Goal: Task Accomplishment & Management: Manage account settings

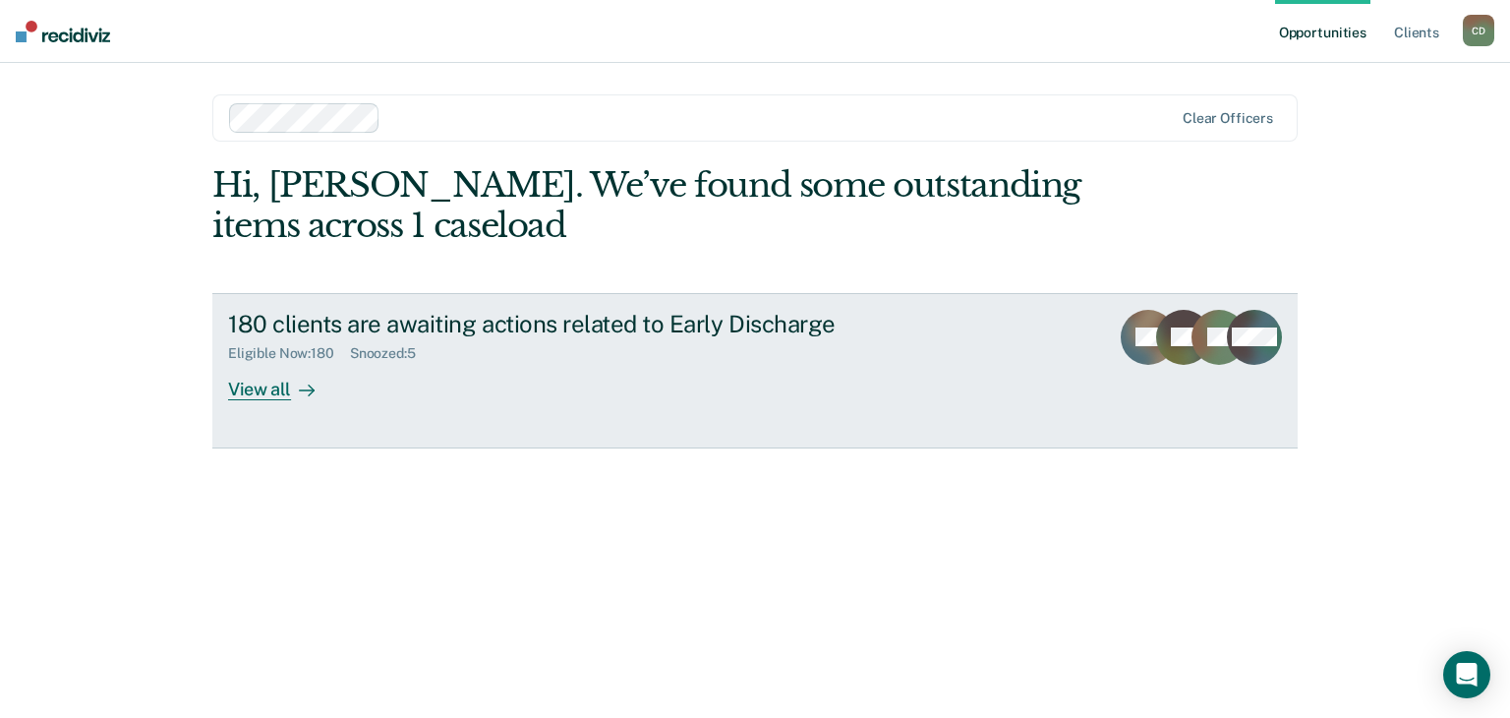
click at [275, 387] on div "View all" at bounding box center [283, 381] width 110 height 38
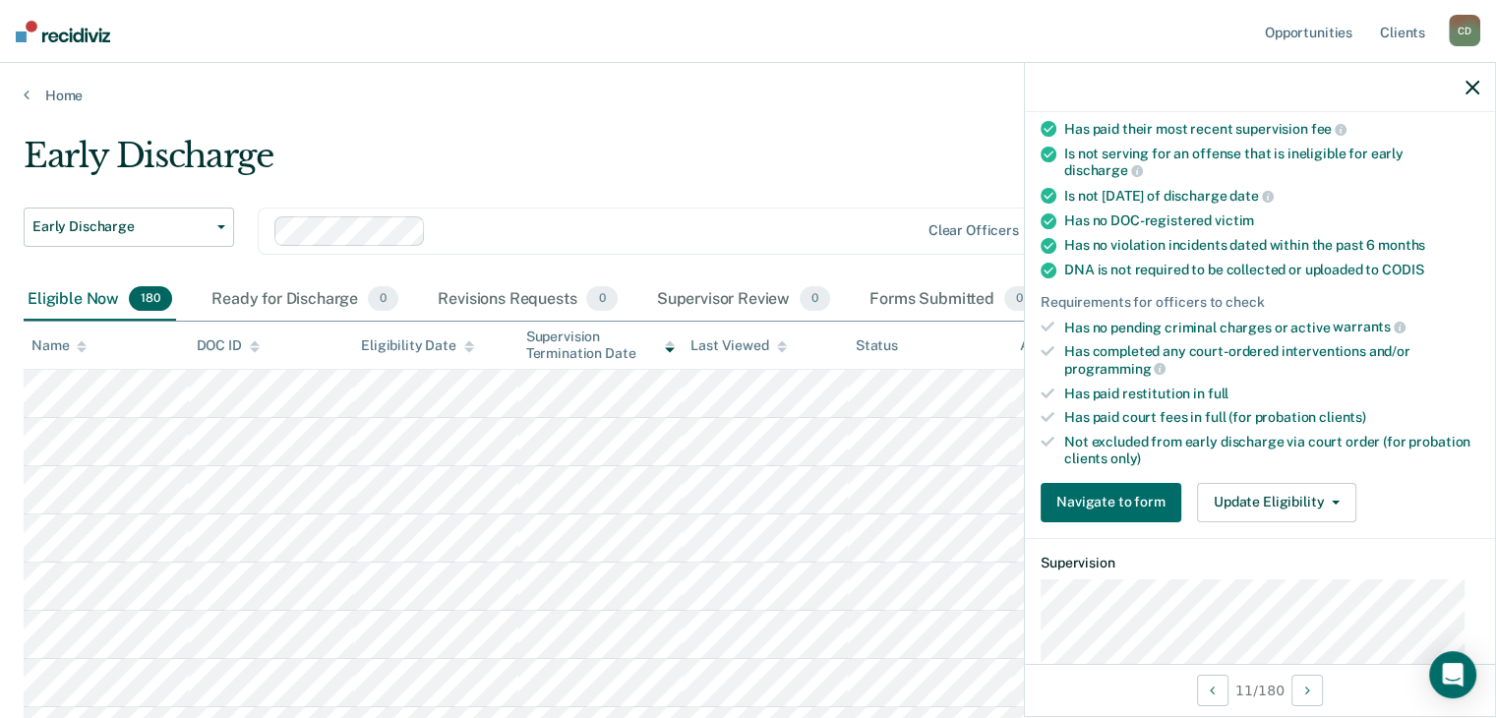
scroll to position [295, 0]
click at [1298, 497] on button "Update Eligibility" at bounding box center [1276, 501] width 159 height 39
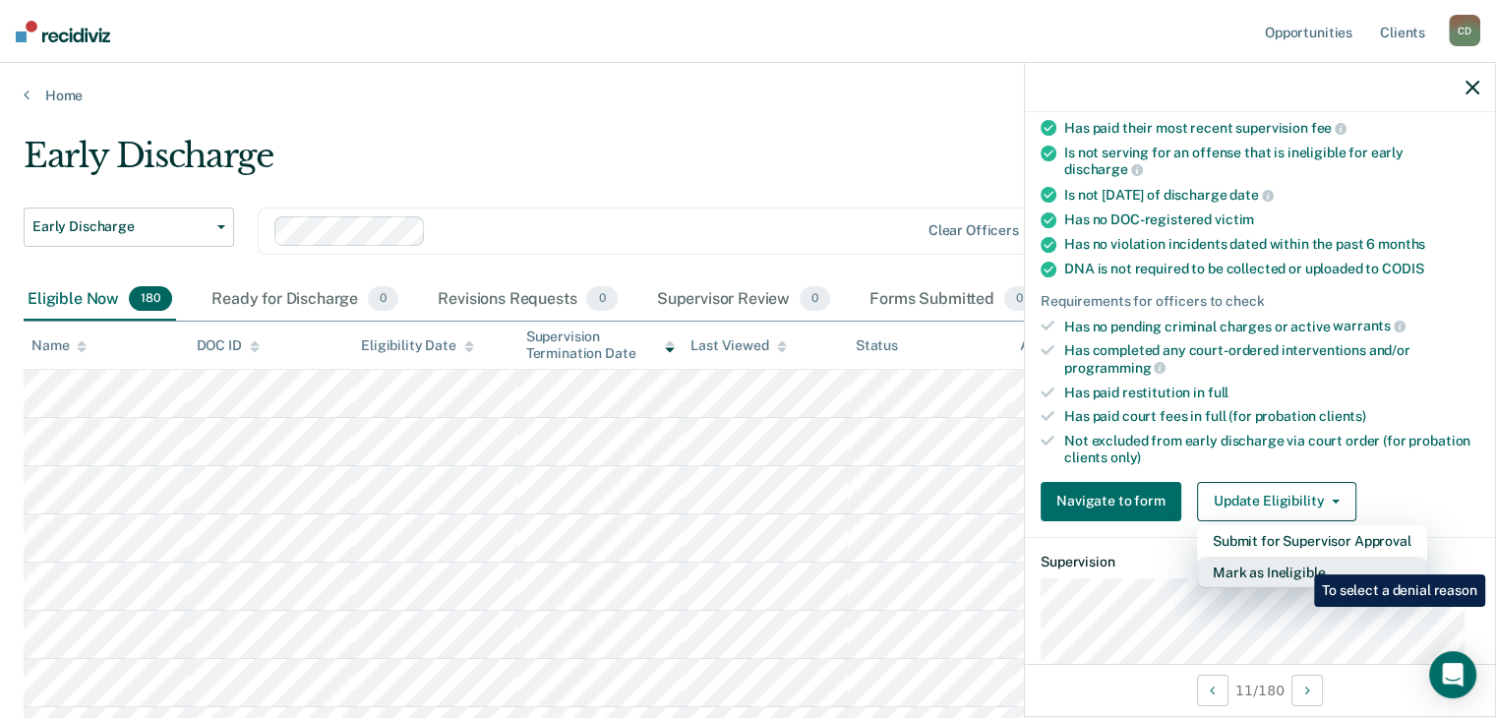
click at [1299, 560] on button "Mark as Ineligible" at bounding box center [1312, 572] width 230 height 31
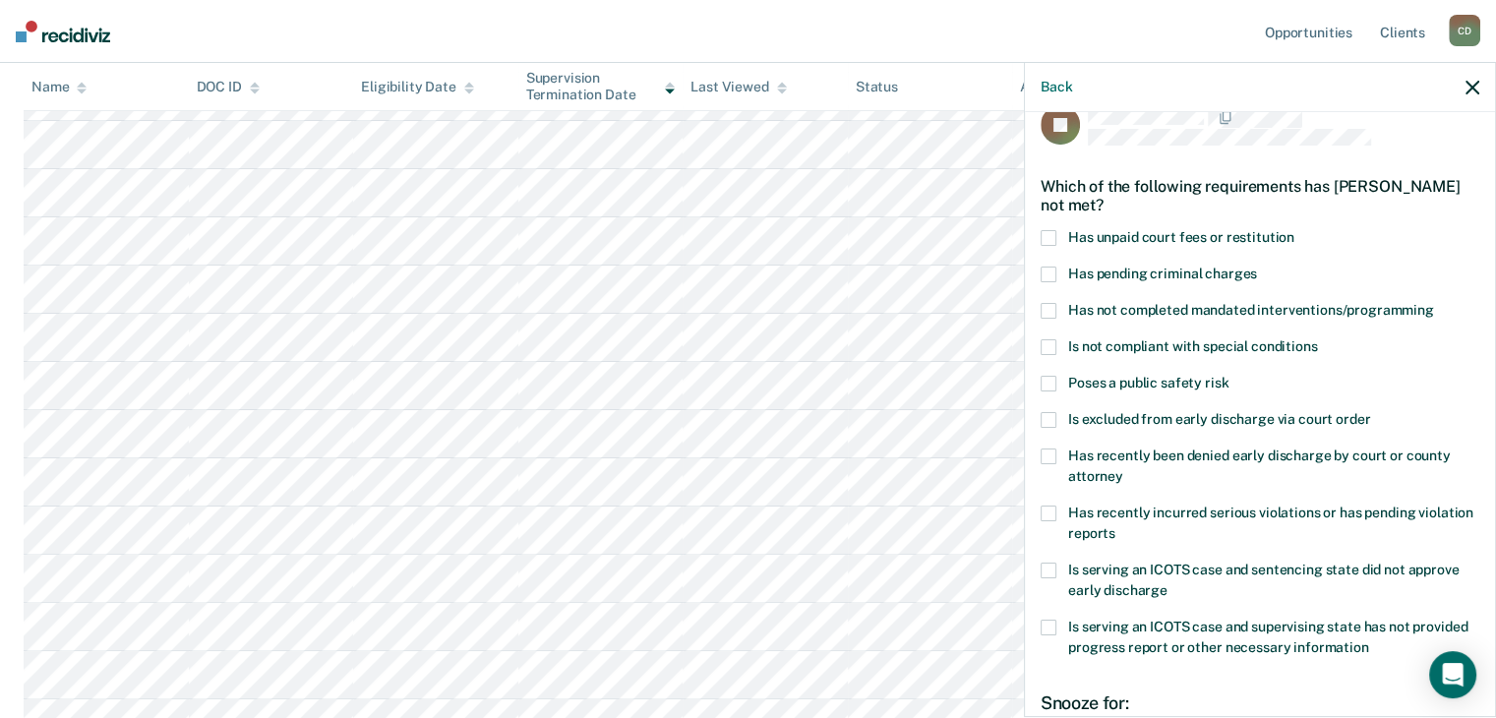
scroll to position [284, 0]
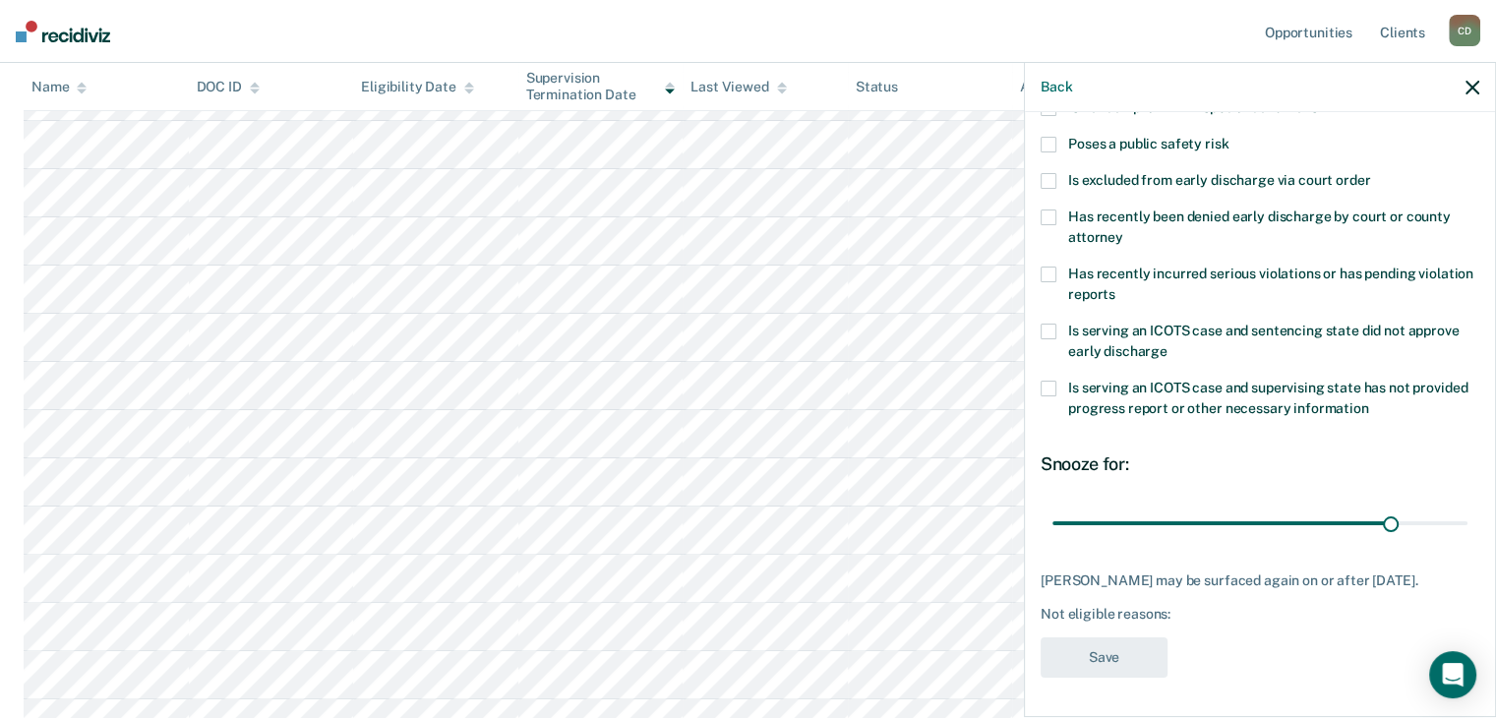
click at [1048, 266] on span at bounding box center [1048, 274] width 16 height 16
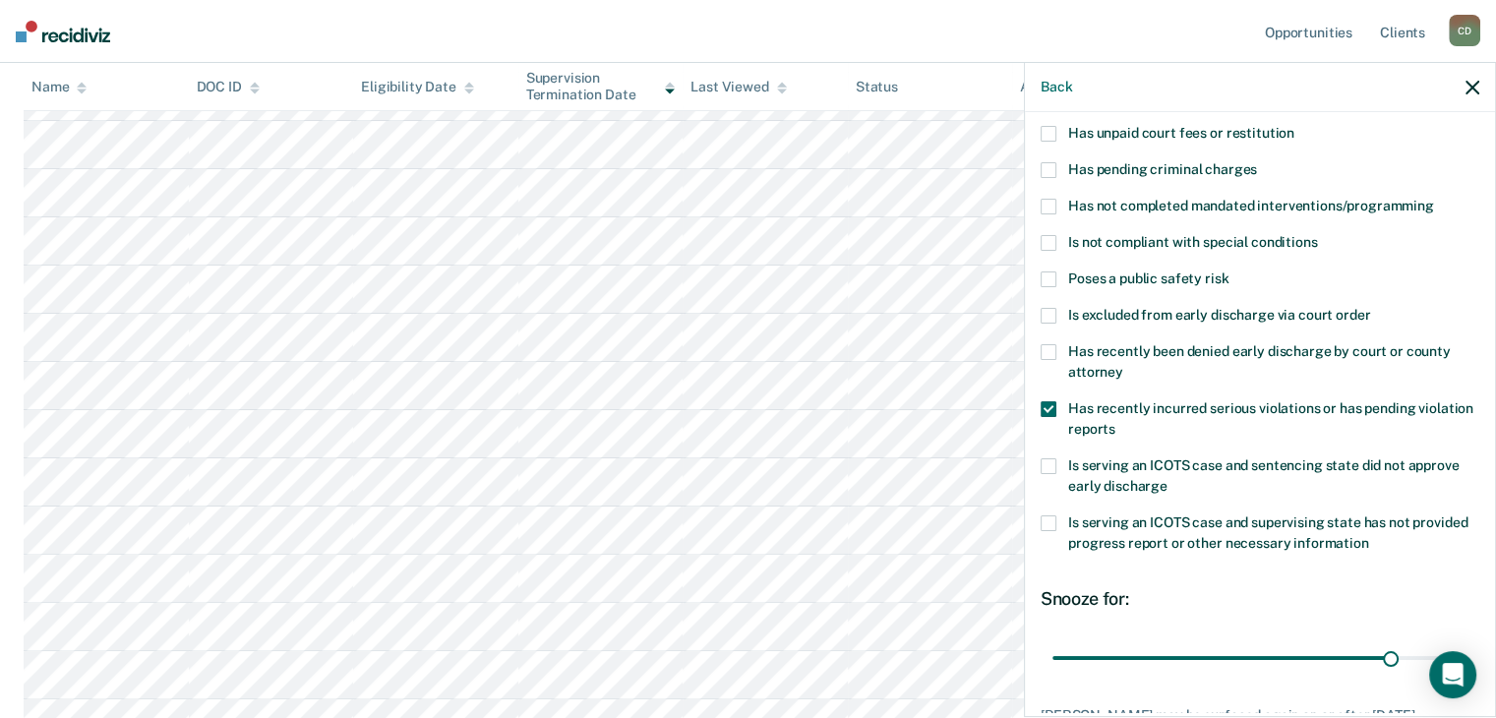
scroll to position [0, 0]
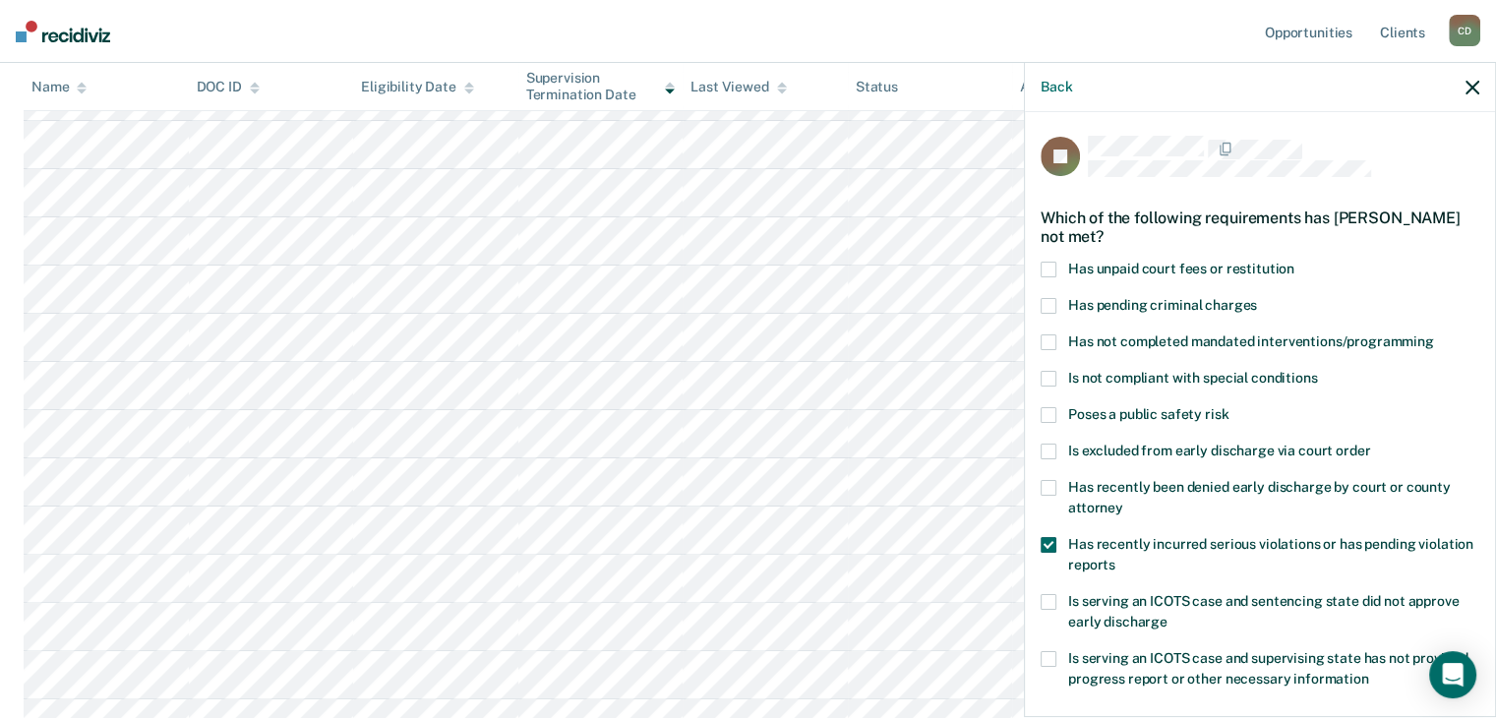
click at [1046, 338] on span at bounding box center [1048, 342] width 16 height 16
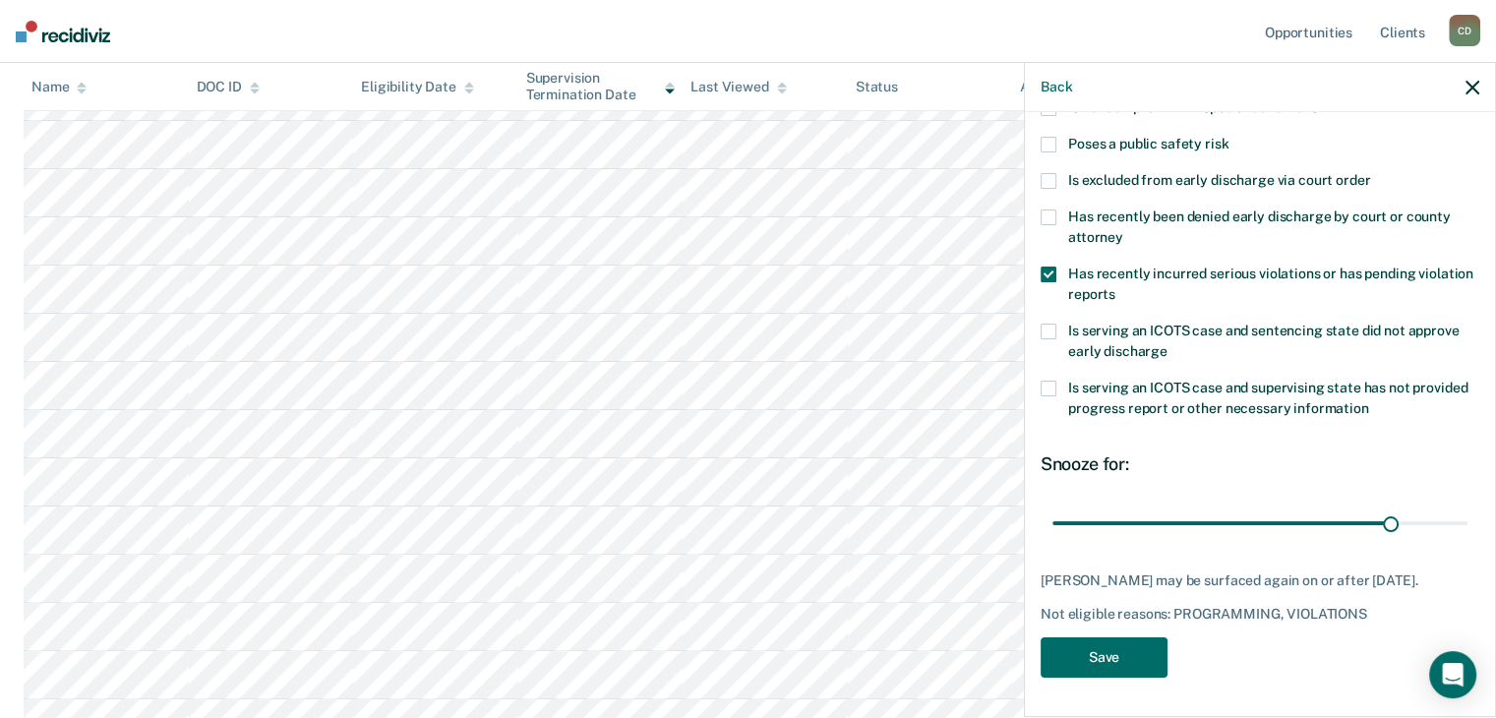
scroll to position [88, 0]
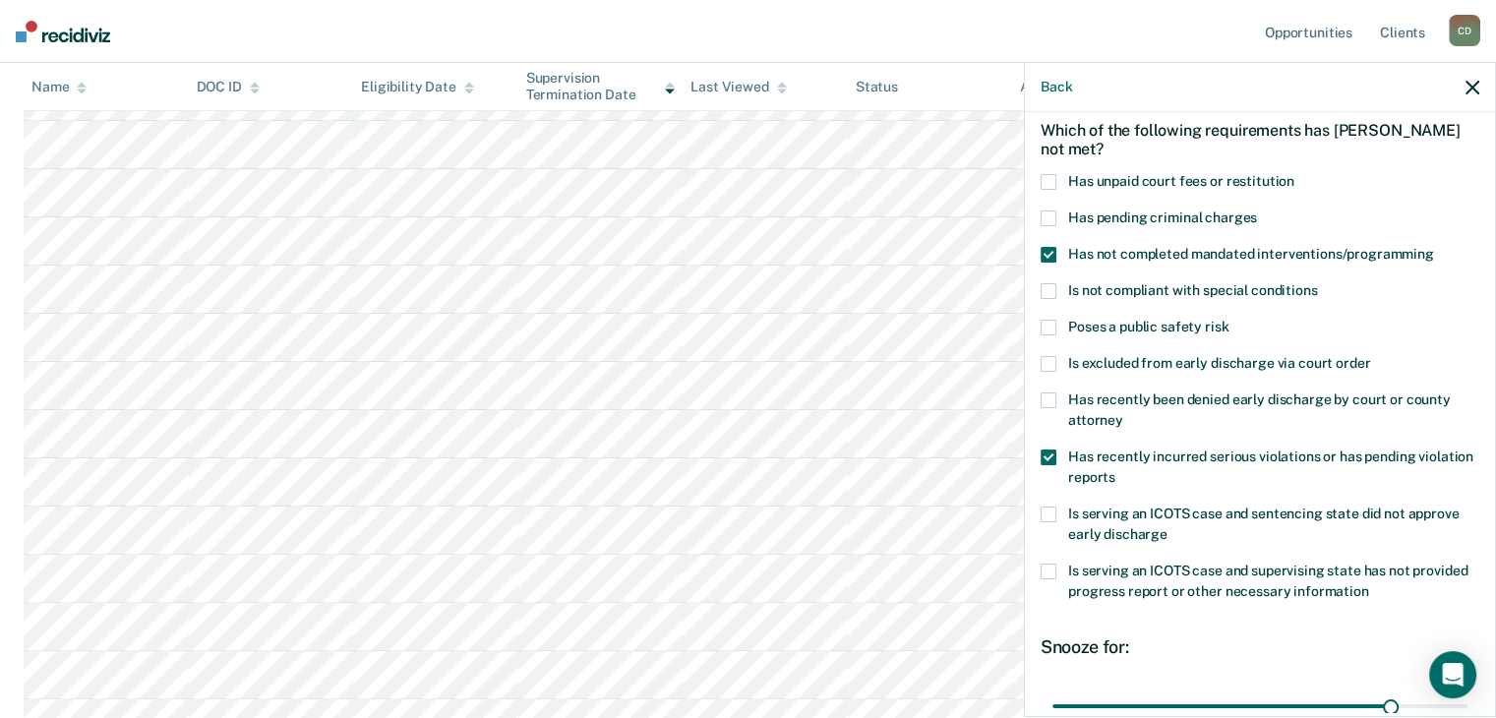
click at [1051, 178] on span at bounding box center [1048, 182] width 16 height 16
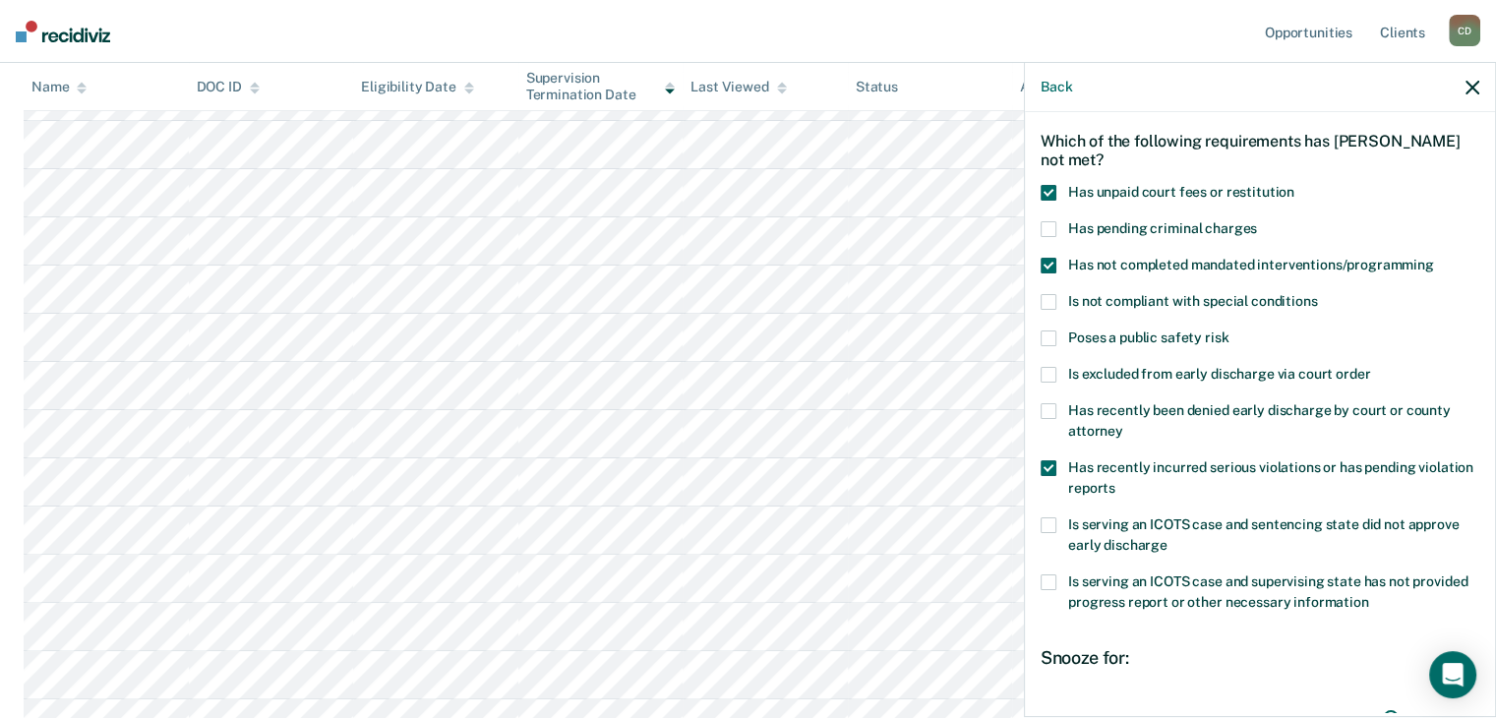
scroll to position [284, 0]
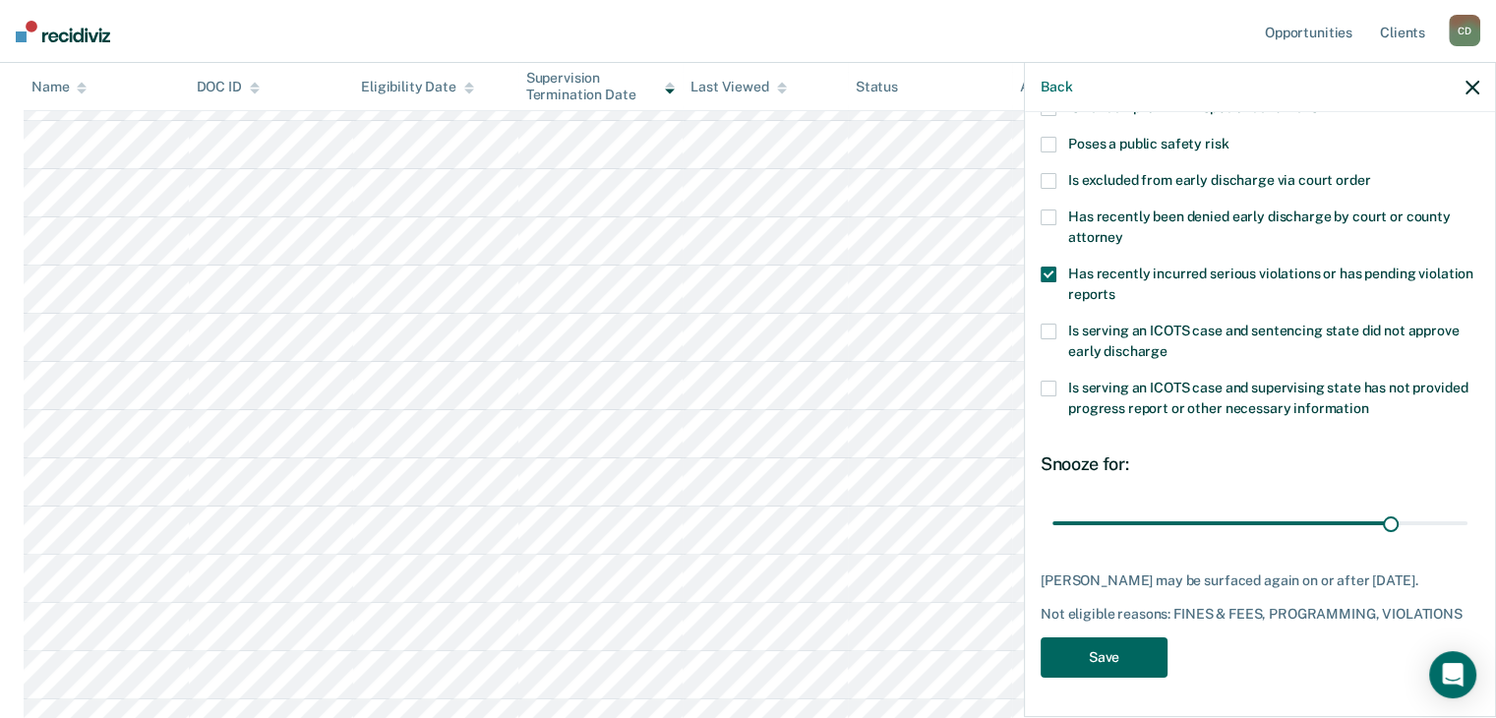
click at [1113, 658] on button "Save" at bounding box center [1103, 657] width 127 height 40
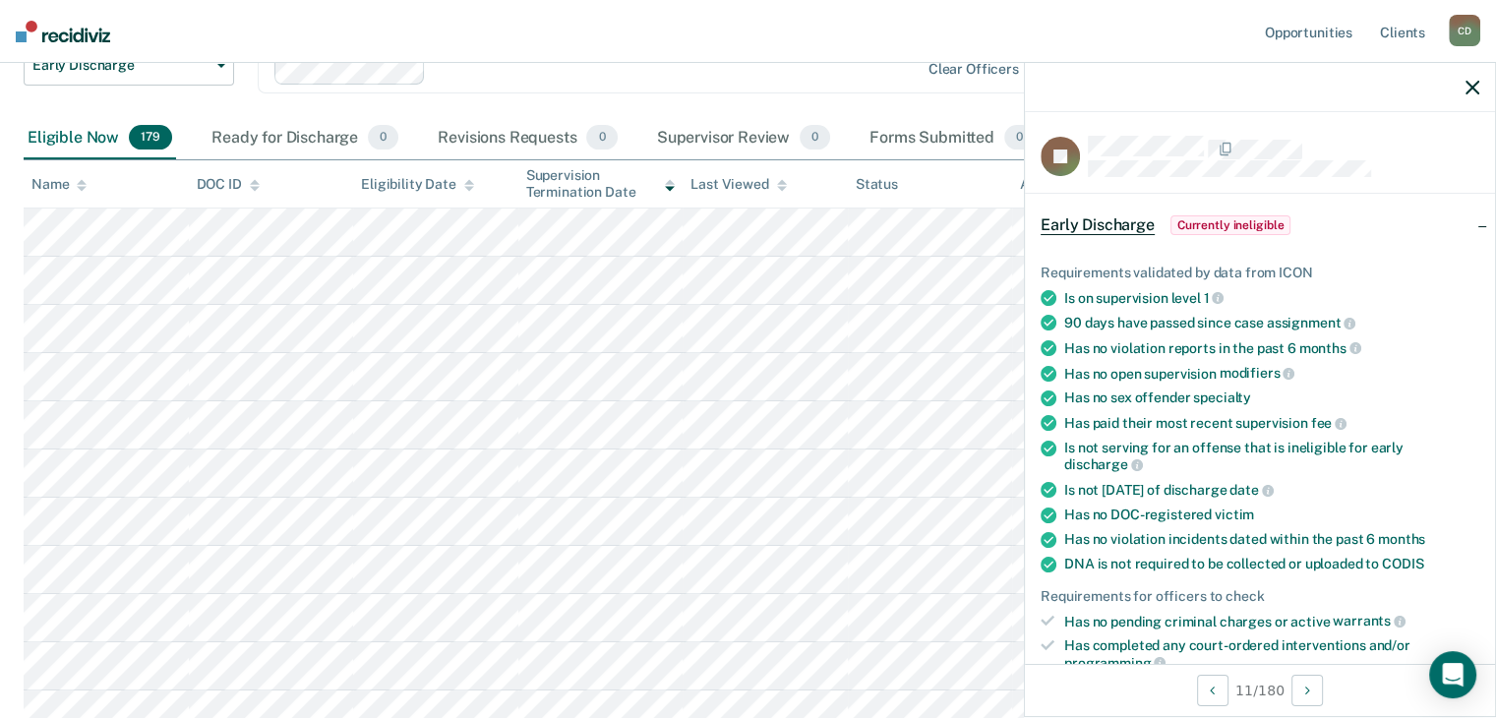
scroll to position [0, 0]
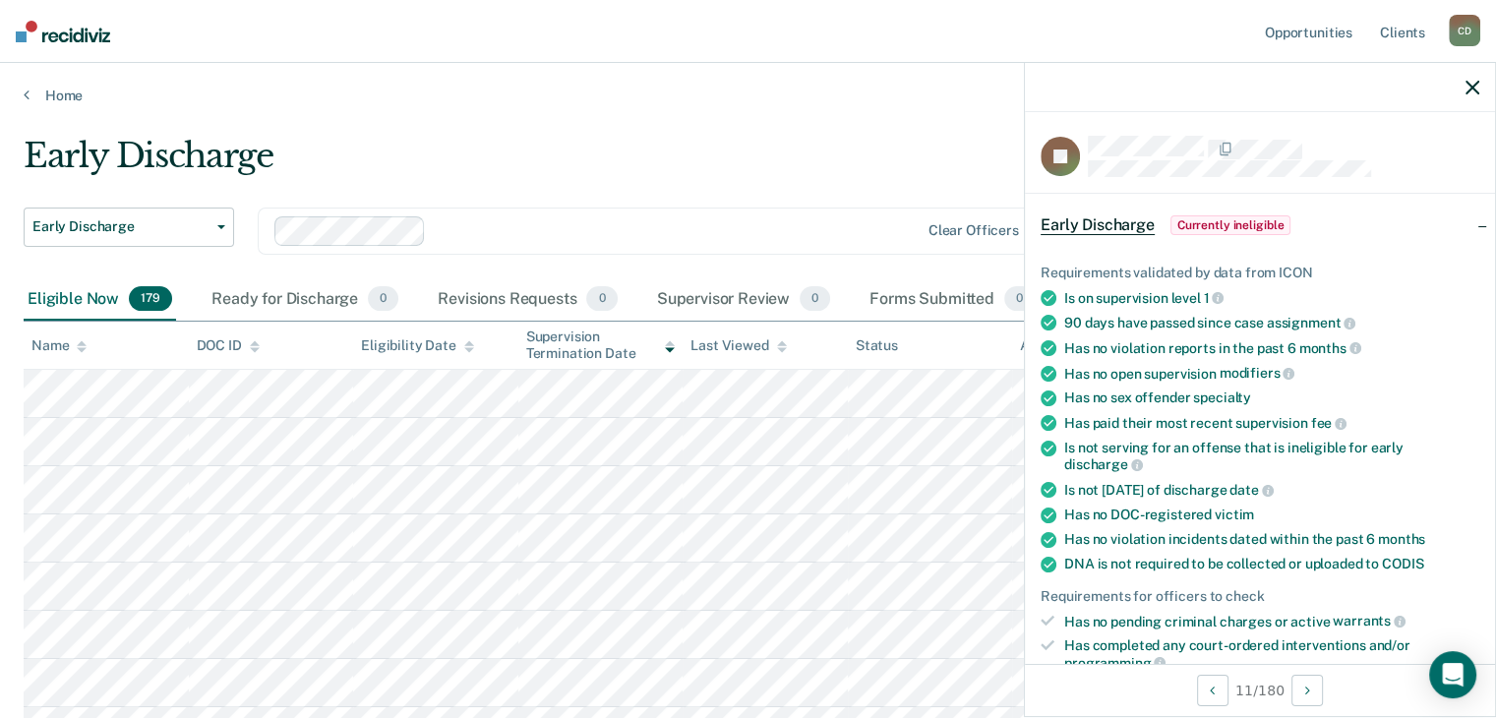
click at [1468, 82] on icon "button" at bounding box center [1472, 88] width 14 height 14
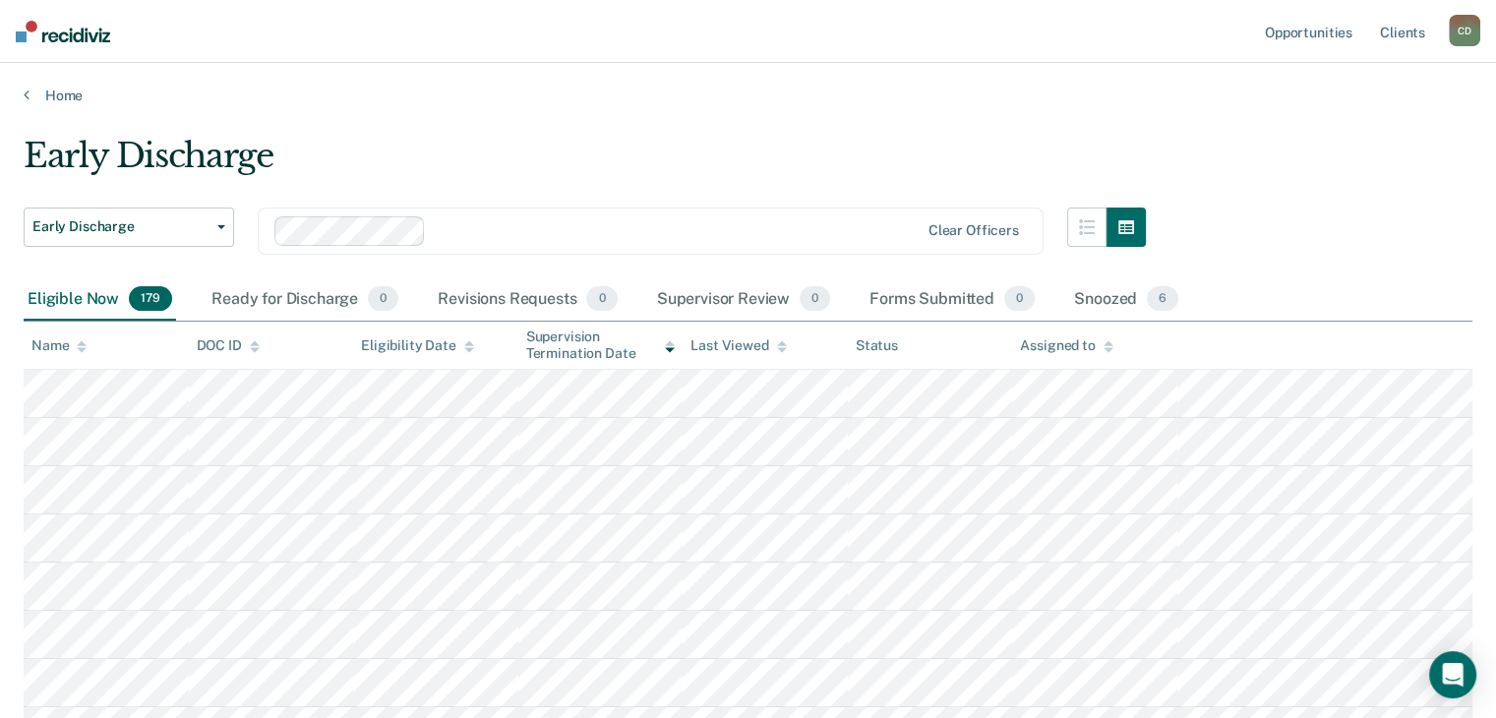
drag, startPoint x: 450, startPoint y: 341, endPoint x: 468, endPoint y: 358, distance: 24.3
click at [450, 341] on div "Eligibility Date" at bounding box center [417, 345] width 113 height 17
click at [581, 348] on div "Supervision Termination Date" at bounding box center [600, 344] width 149 height 33
click at [409, 342] on div "Eligibility Date" at bounding box center [417, 345] width 113 height 17
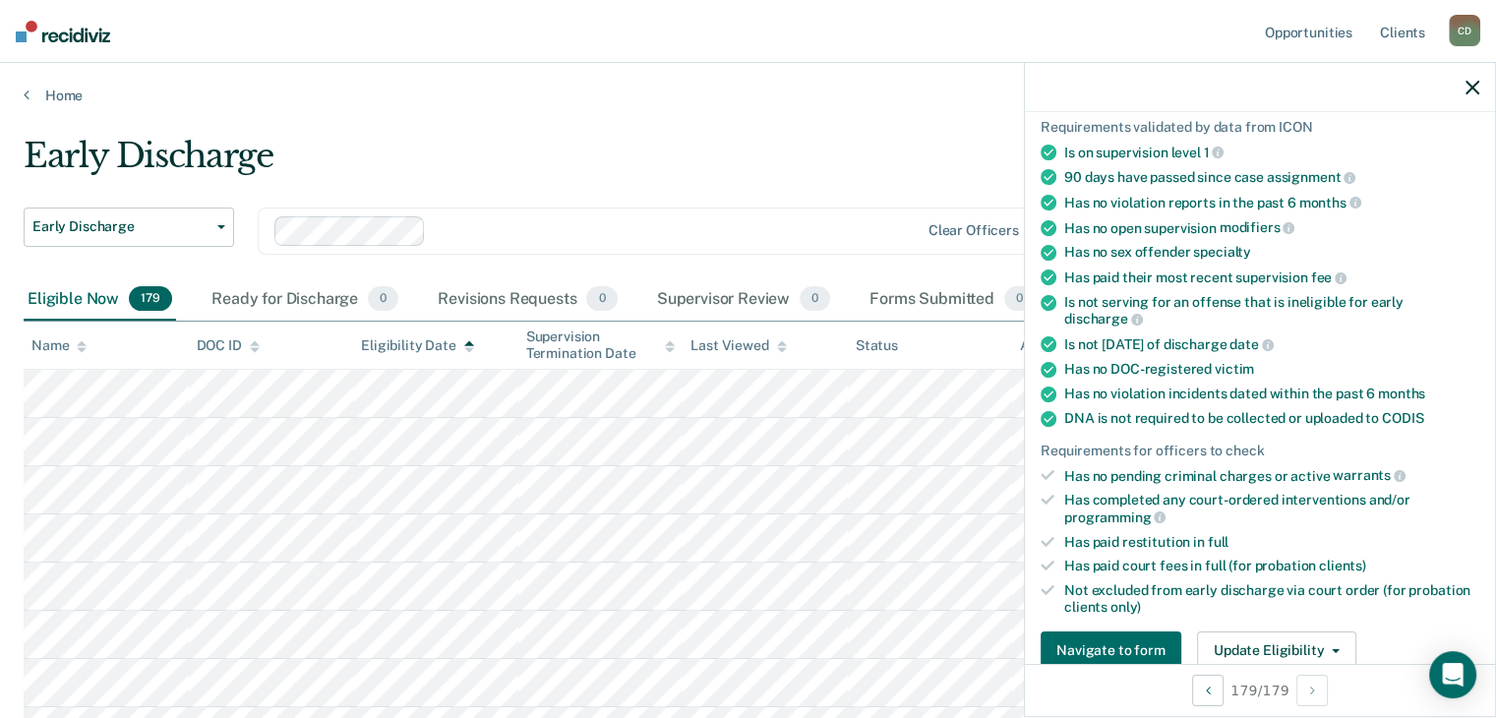
scroll to position [197, 0]
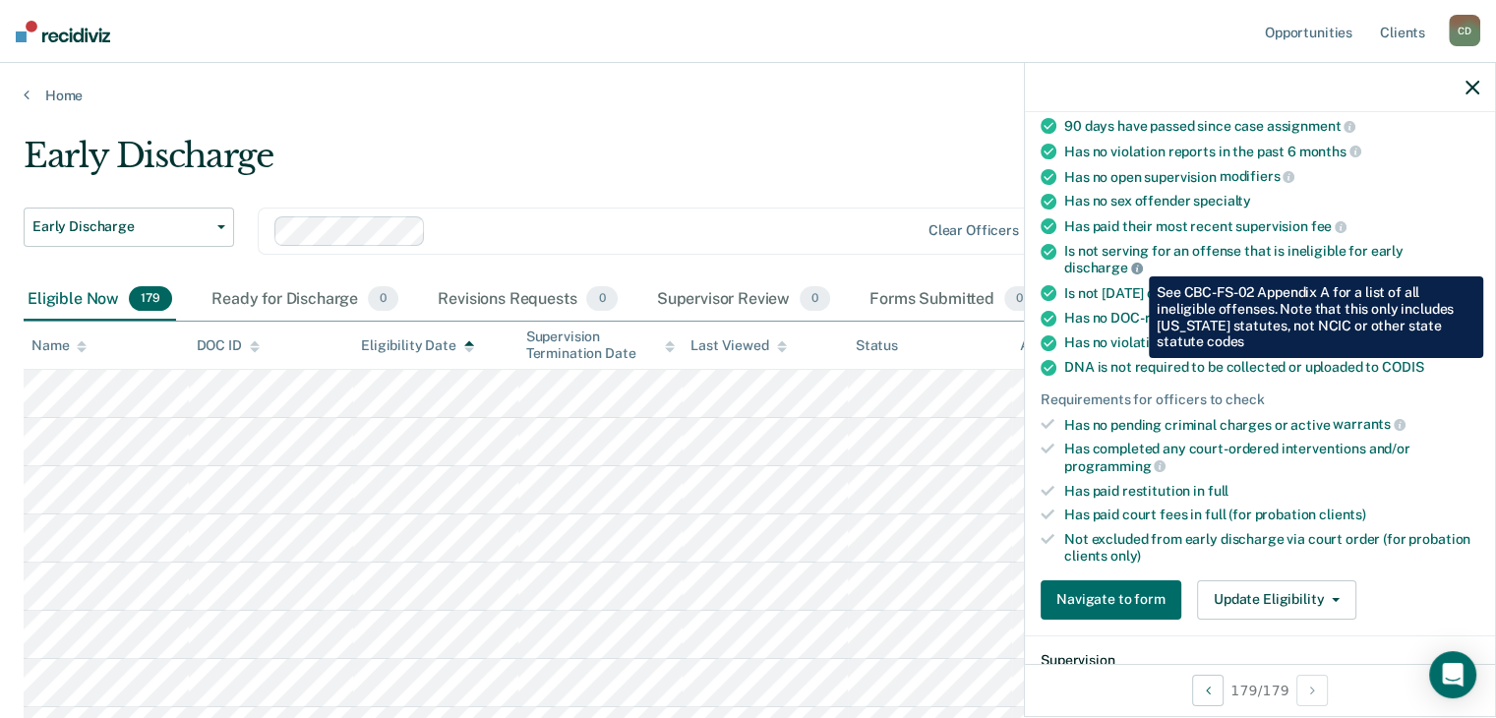
click at [1134, 263] on icon at bounding box center [1137, 269] width 12 height 12
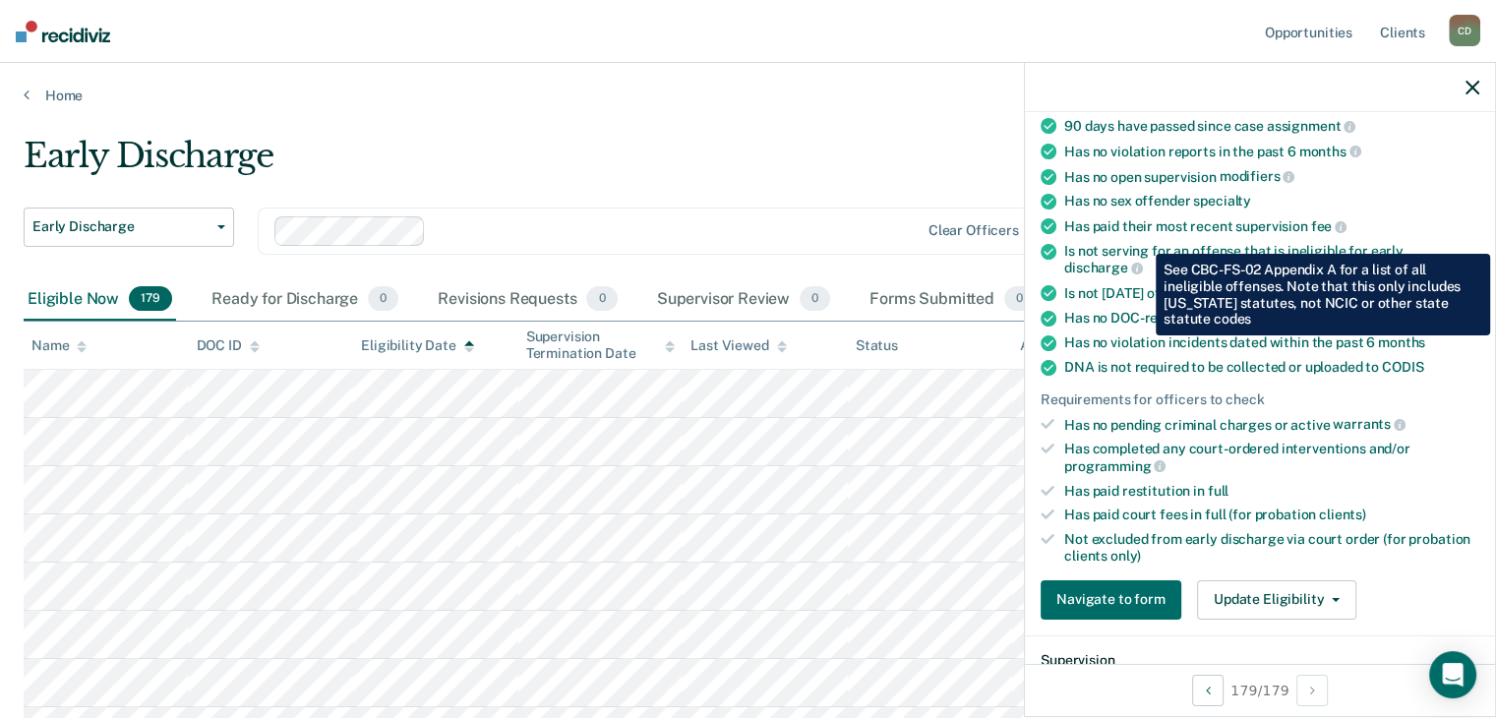
click at [1430, 396] on div "Requirements for officers to check" at bounding box center [1259, 399] width 439 height 17
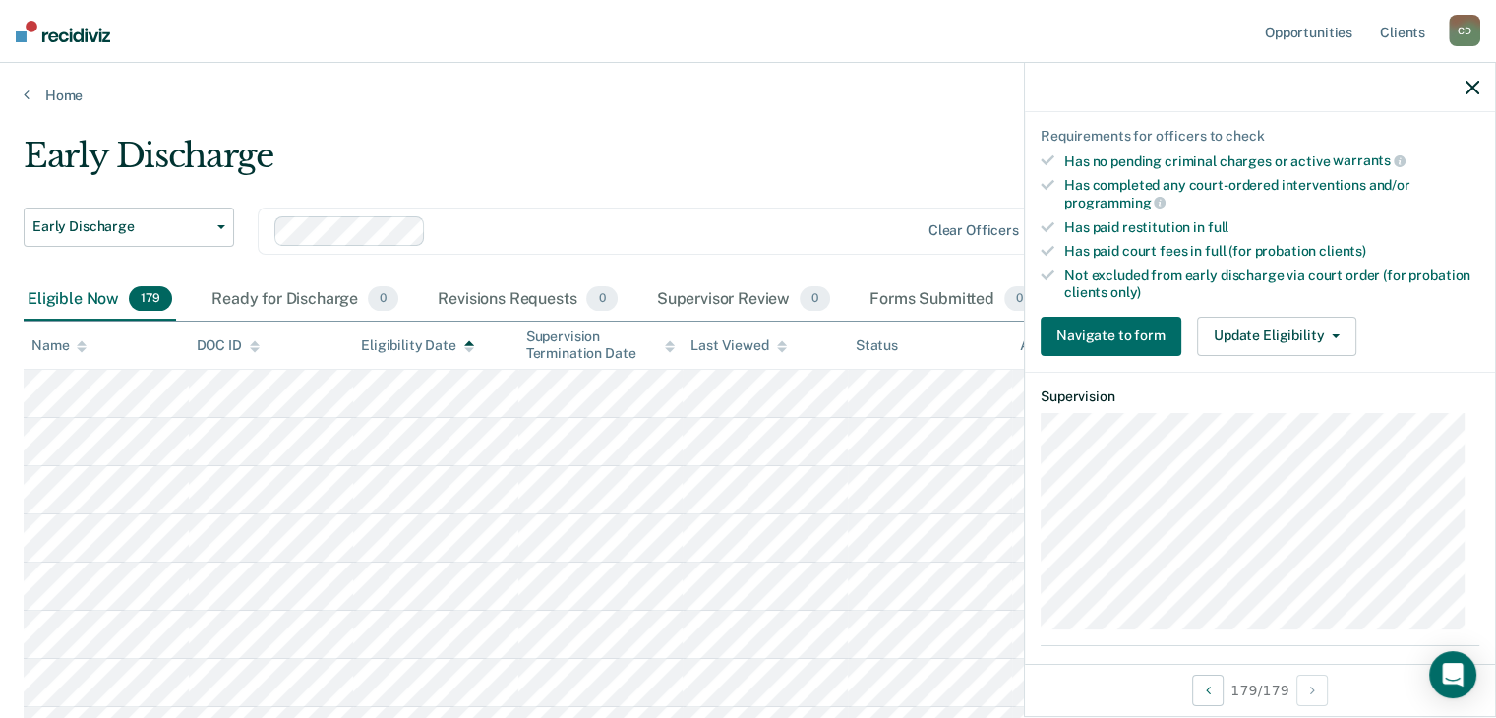
scroll to position [492, 0]
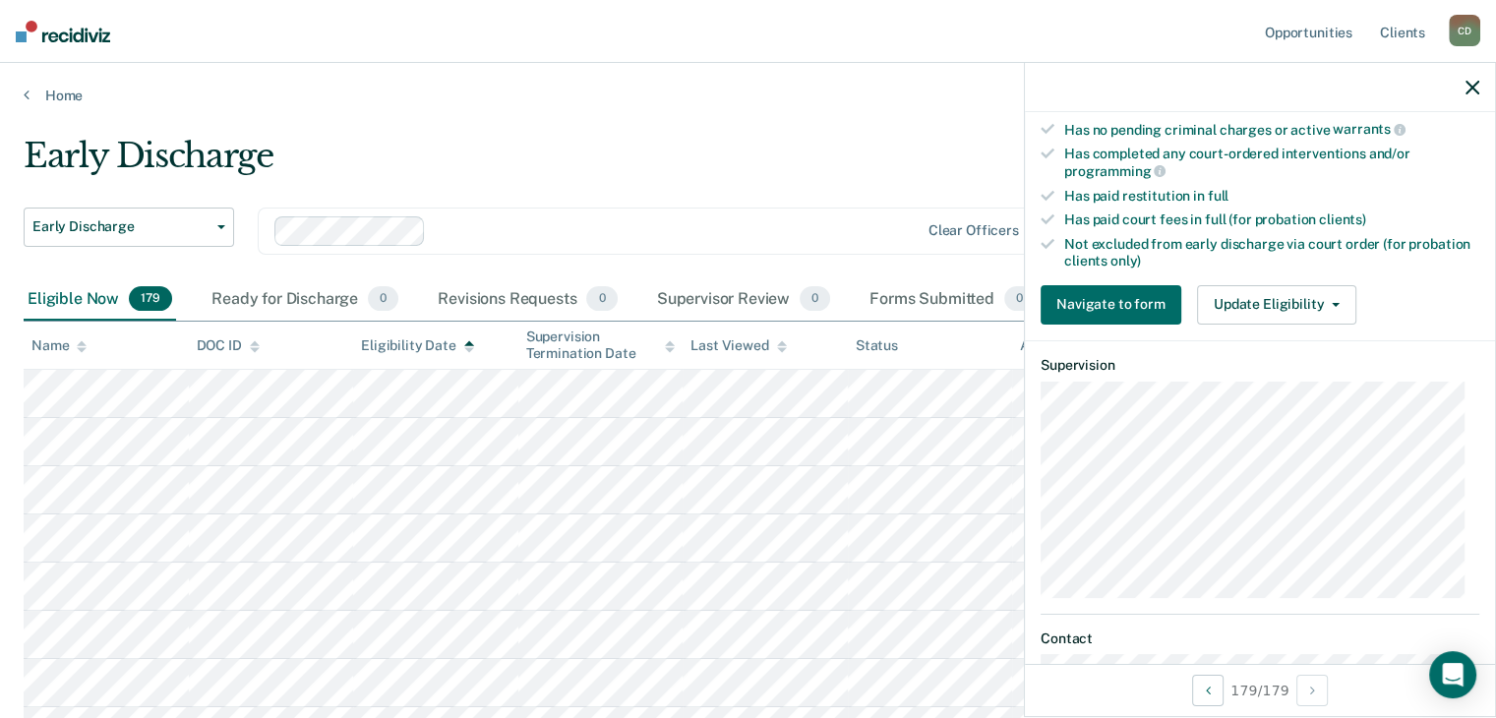
click at [1466, 84] on icon "button" at bounding box center [1472, 88] width 14 height 14
